Goal: Task Accomplishment & Management: Use online tool/utility

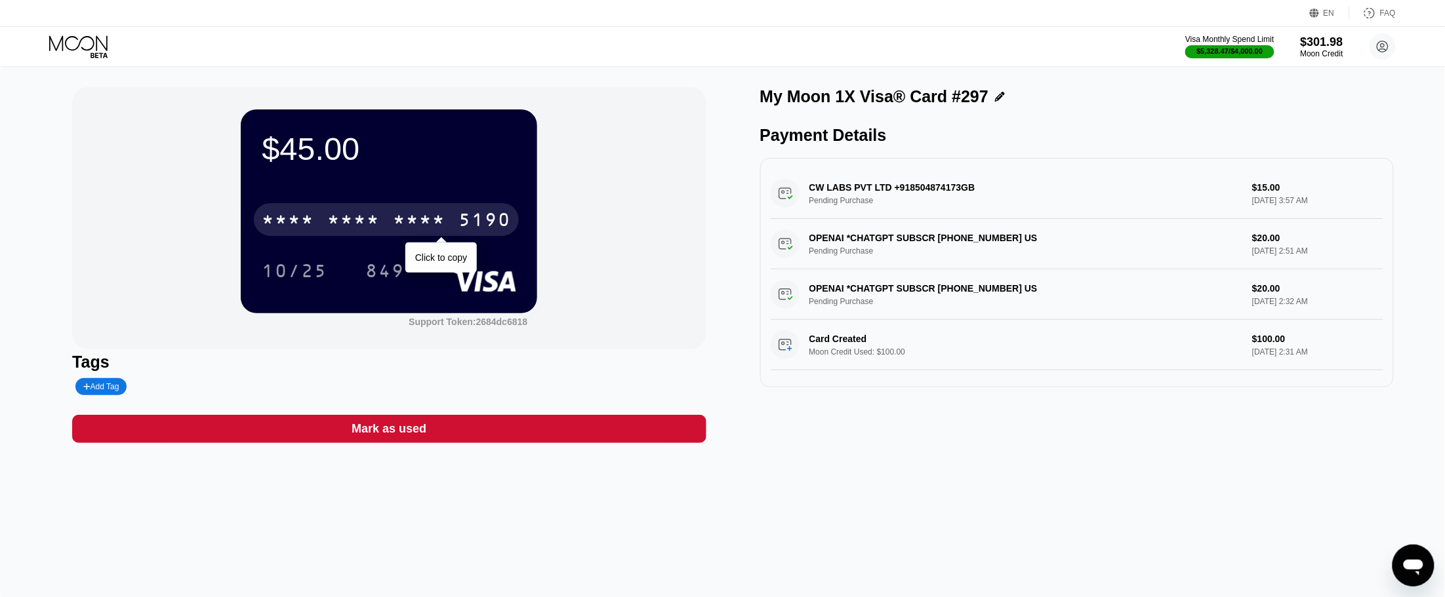
drag, startPoint x: 523, startPoint y: 218, endPoint x: 471, endPoint y: 221, distance: 52.5
click at [471, 221] on div "$45.00 * * * * * * * * * * * * 5190 Click to copy 10/25 849" at bounding box center [389, 211] width 296 height 203
